Goal: Task Accomplishment & Management: Use online tool/utility

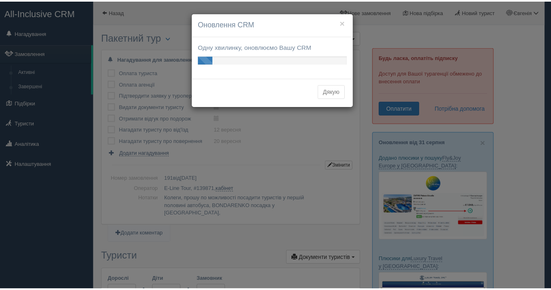
scroll to position [597, 0]
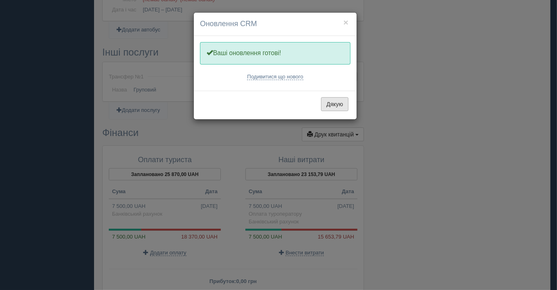
click at [338, 104] on button "Дякую" at bounding box center [334, 104] width 27 height 14
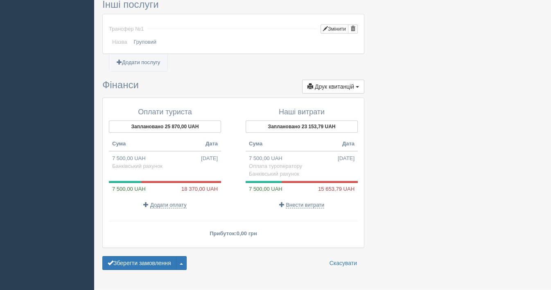
scroll to position [647, 0]
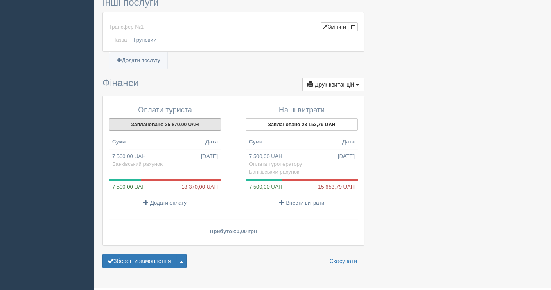
click at [144, 119] on button "Заплановано 25 870,00 UAH" at bounding box center [165, 125] width 112 height 12
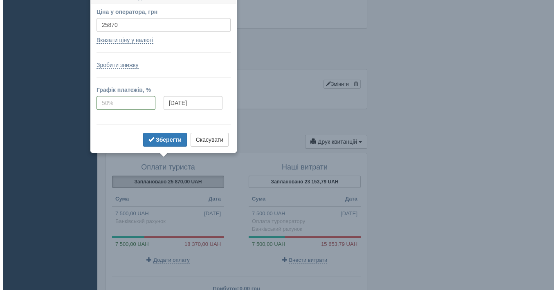
scroll to position [580, 0]
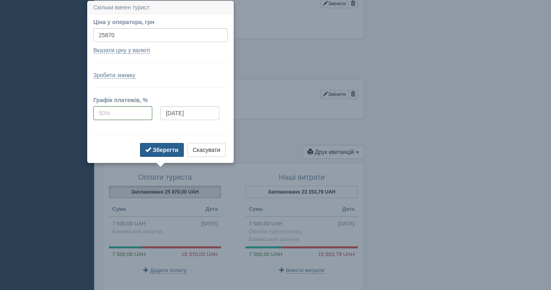
click at [174, 150] on b "Зберегти" at bounding box center [166, 150] width 26 height 7
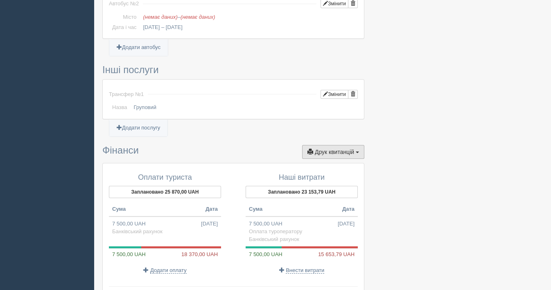
click at [340, 149] on span "Друк квитанцій" at bounding box center [334, 152] width 39 height 7
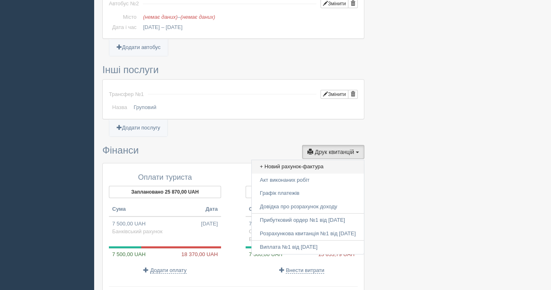
click at [280, 160] on link "+ Новий рахунок-фактура" at bounding box center [308, 166] width 112 height 13
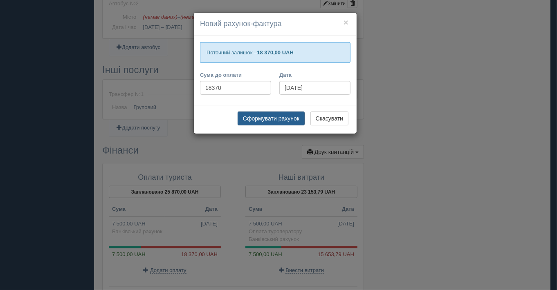
click at [280, 116] on button "Сформувати рахунок" at bounding box center [271, 119] width 67 height 14
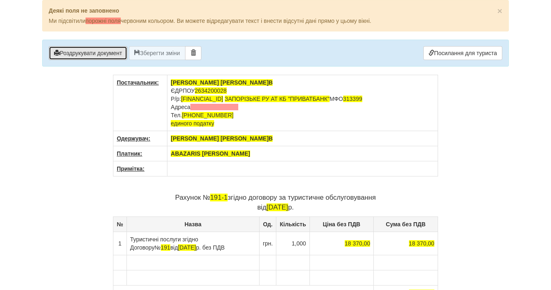
click at [105, 55] on button "Роздрукувати документ" at bounding box center [88, 53] width 79 height 14
